Goal: Information Seeking & Learning: Get advice/opinions

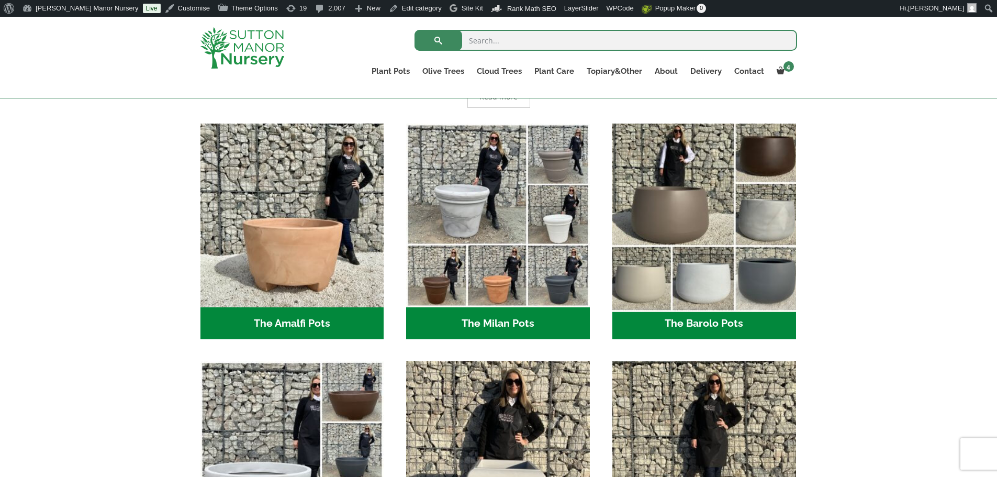
click at [702, 220] on img "Visit product category The Barolo Pots" at bounding box center [704, 215] width 193 height 193
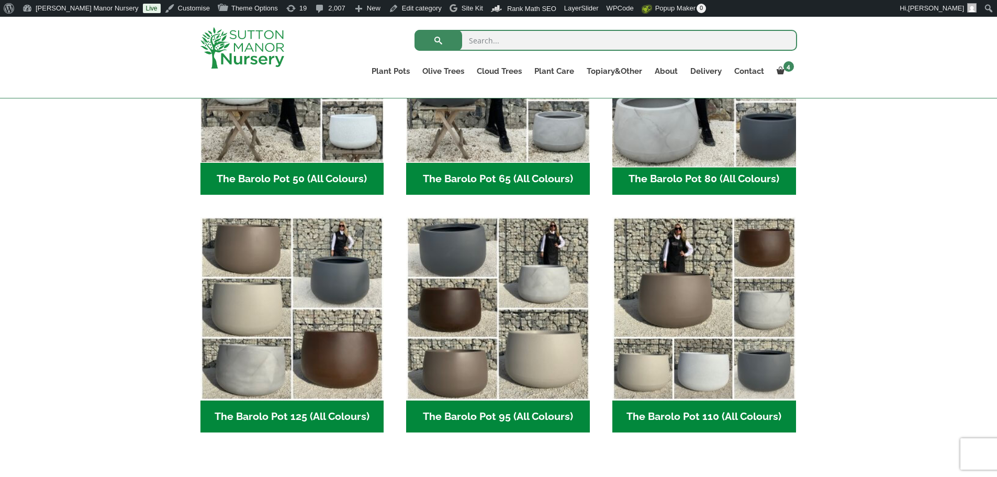
scroll to position [419, 0]
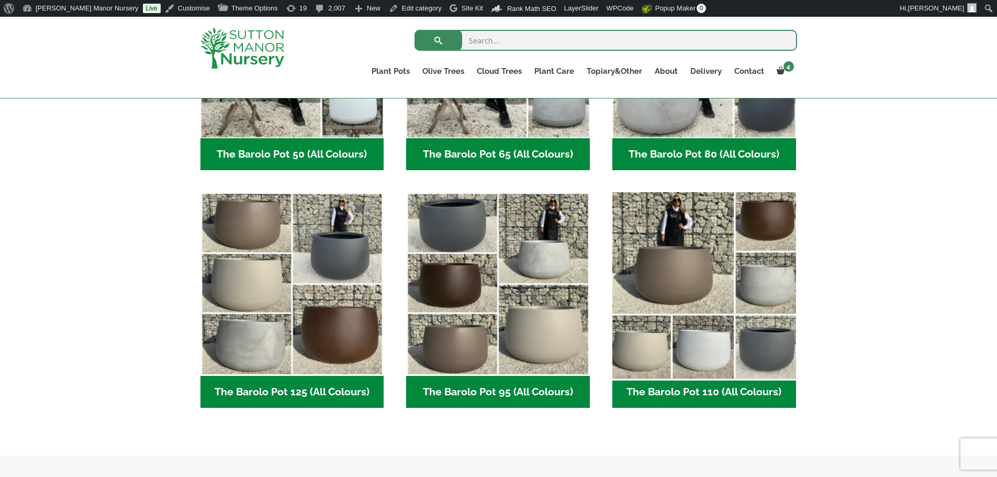
click at [667, 268] on img "Visit product category The Barolo Pot 110 (All Colours)" at bounding box center [704, 284] width 193 height 193
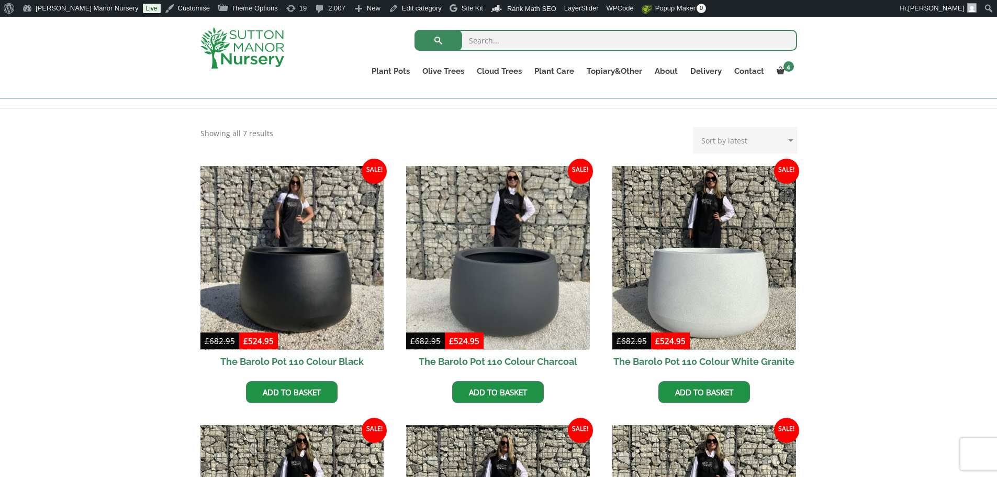
scroll to position [262, 0]
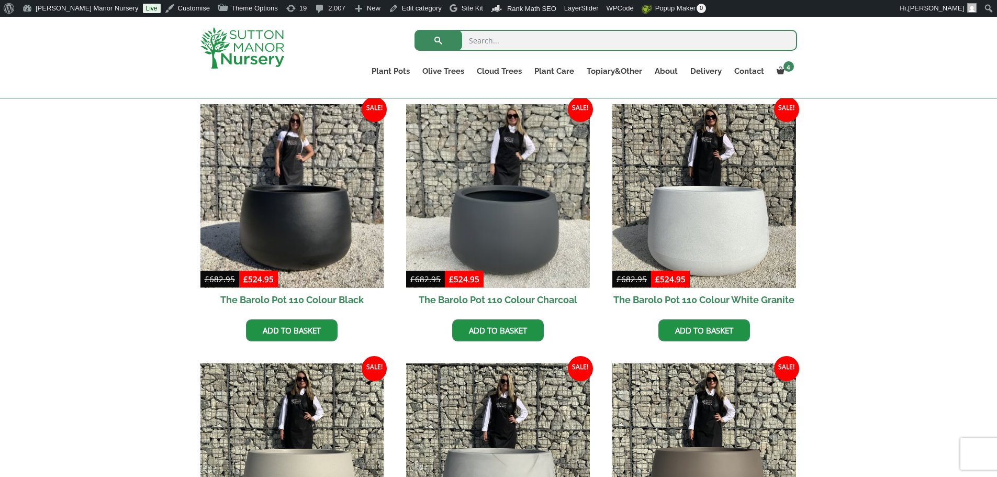
click at [929, 277] on div "The Barolo Pots The Barolo Pot 110 (All Colours) The Barolo Pot 95 (All Colours…" at bounding box center [498, 483] width 997 height 873
click at [669, 94] on link "CUSTOMER PHOTOS" at bounding box center [693, 95] width 89 height 16
